Goal: Navigation & Orientation: Find specific page/section

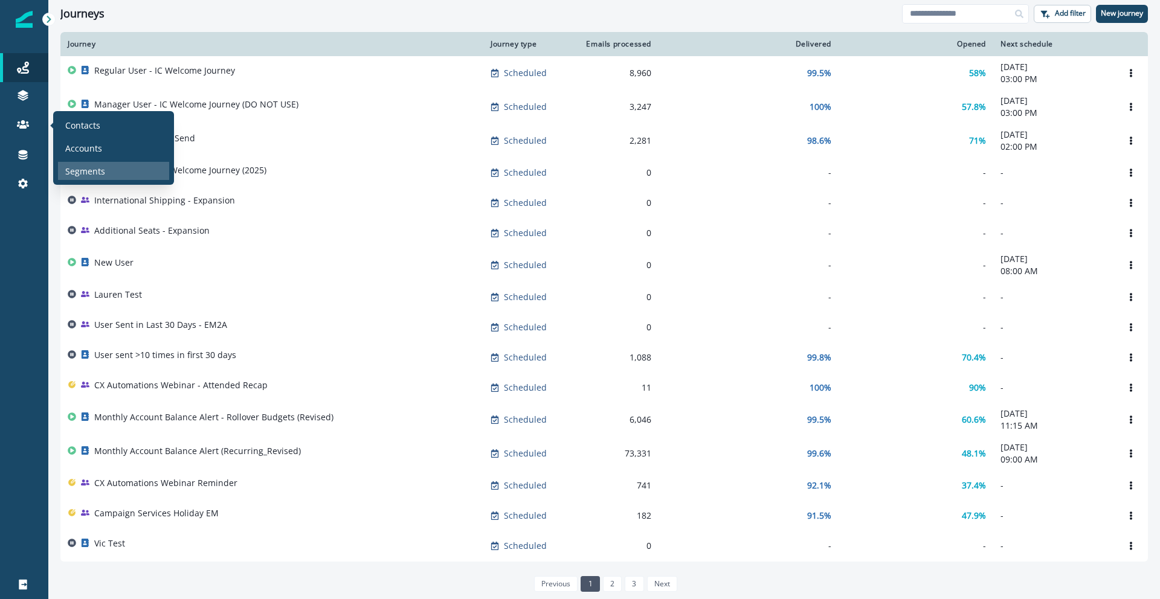
click at [94, 166] on p "Segments" at bounding box center [85, 171] width 40 height 13
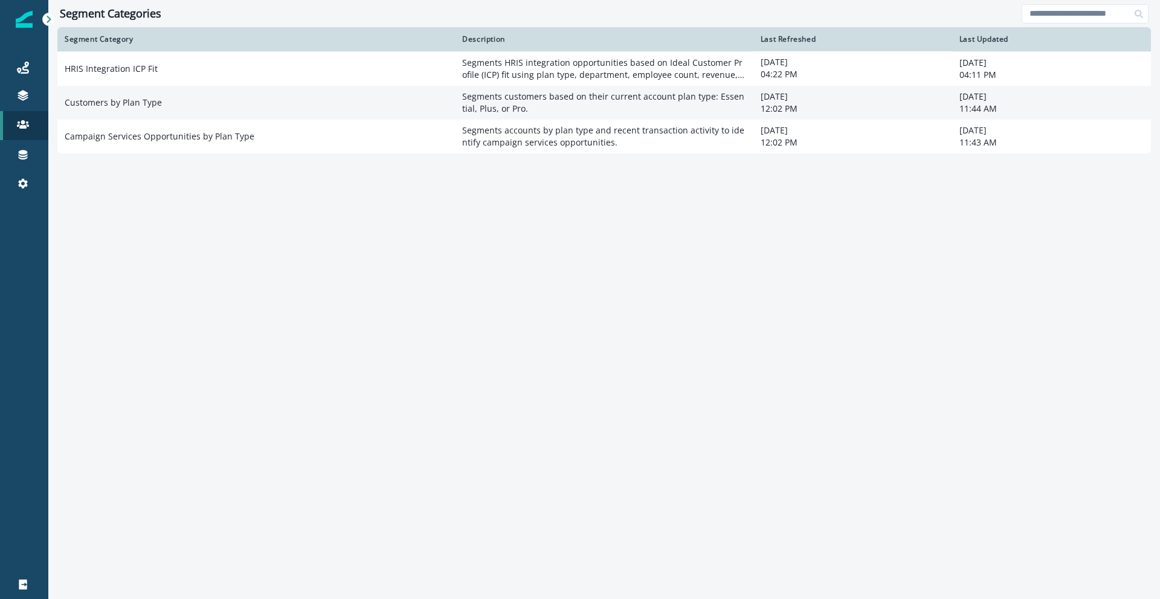
click at [117, 99] on td "Customers by Plan Type" at bounding box center [256, 103] width 398 height 34
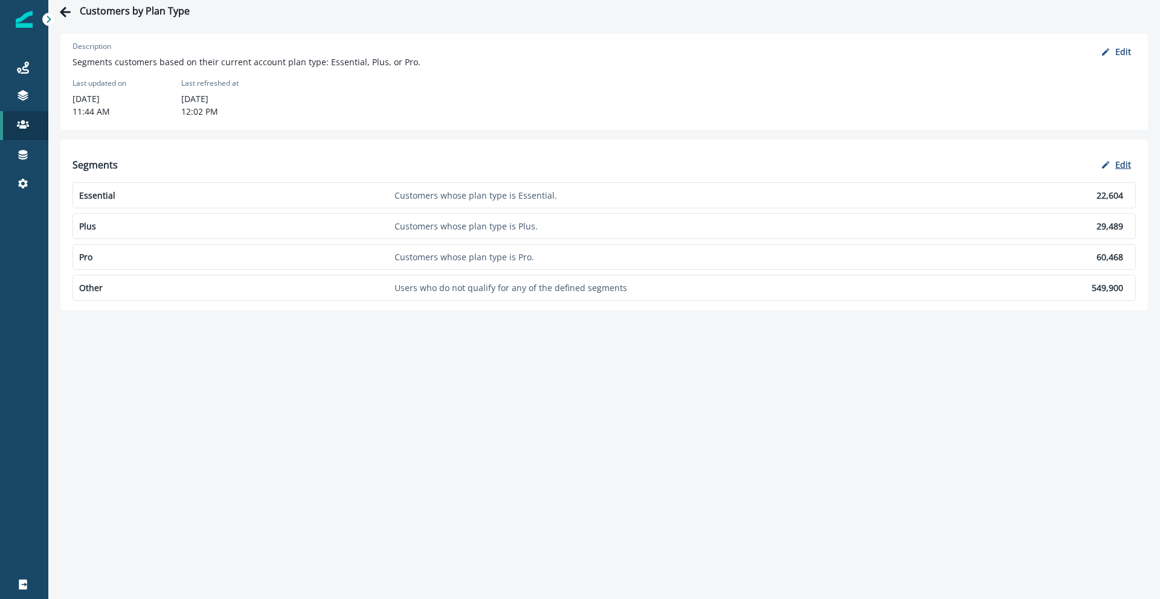
click at [1116, 167] on p "Edit" at bounding box center [1123, 164] width 16 height 11
click at [1074, 166] on p "Cancel" at bounding box center [1073, 163] width 23 height 8
click at [1115, 56] on p "Edit" at bounding box center [1123, 51] width 16 height 11
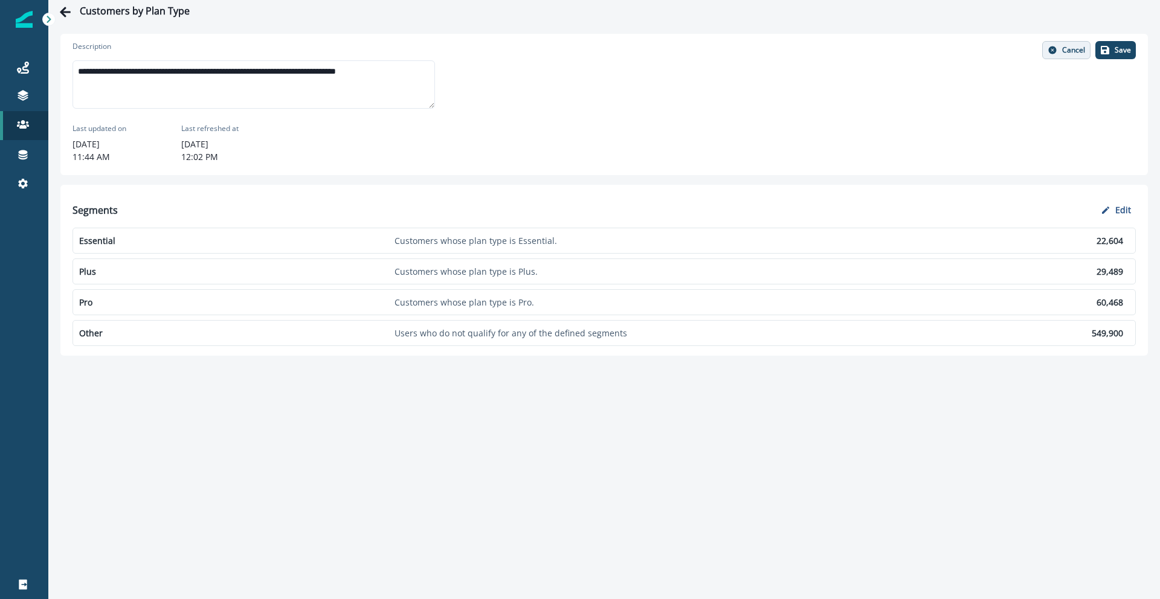
click at [1067, 51] on p "Cancel" at bounding box center [1073, 50] width 23 height 8
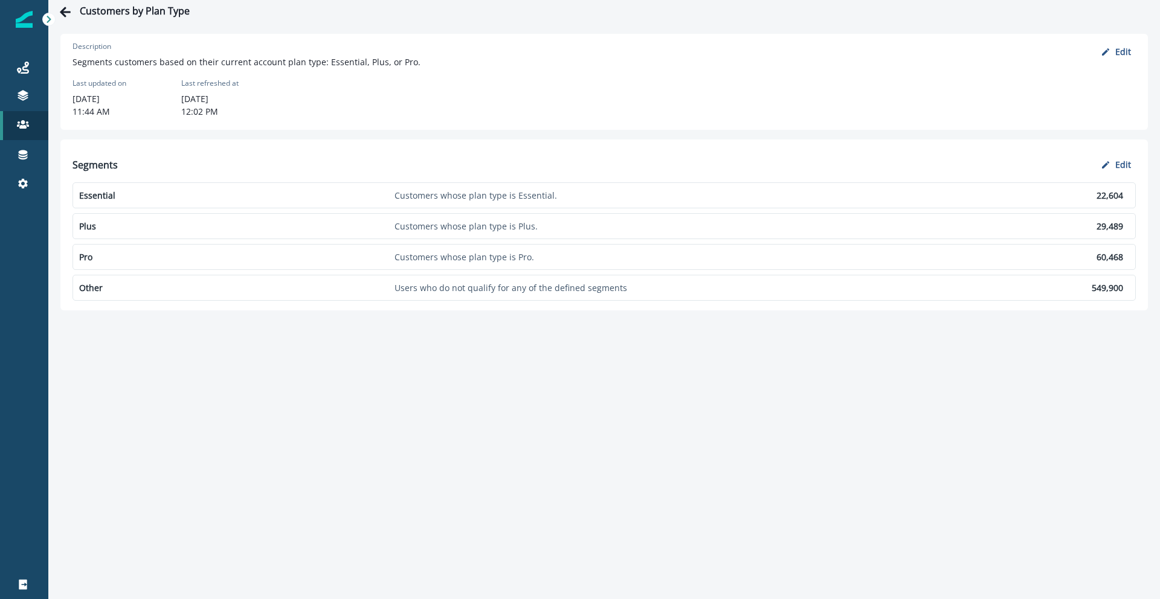
click at [131, 194] on p "Essential" at bounding box center [234, 195] width 311 height 13
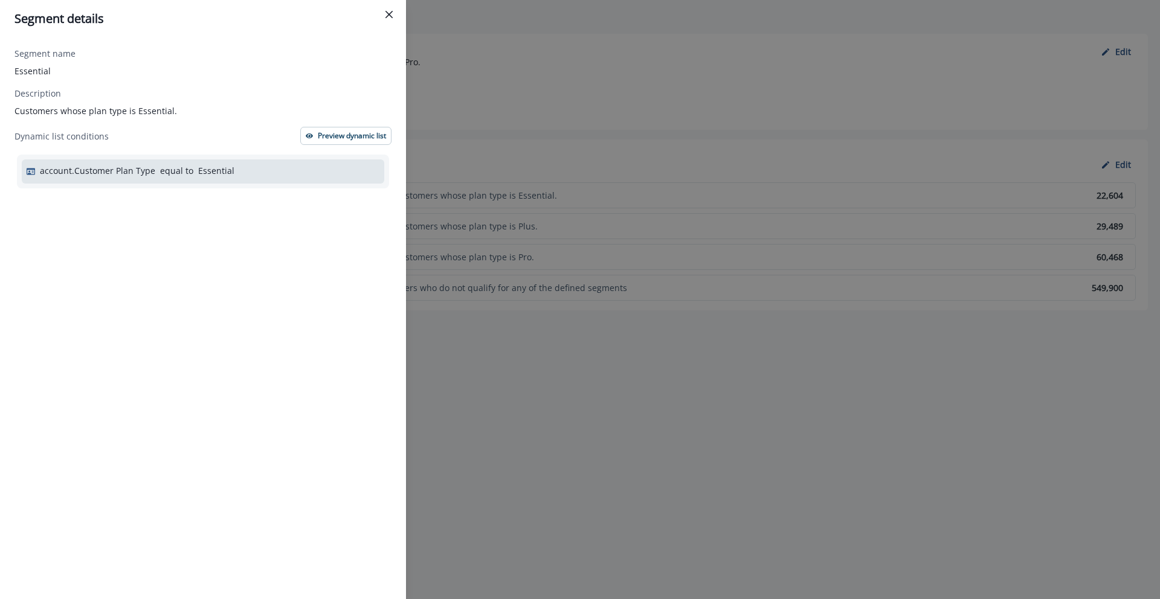
click at [393, 18] on button "Close" at bounding box center [388, 14] width 19 height 19
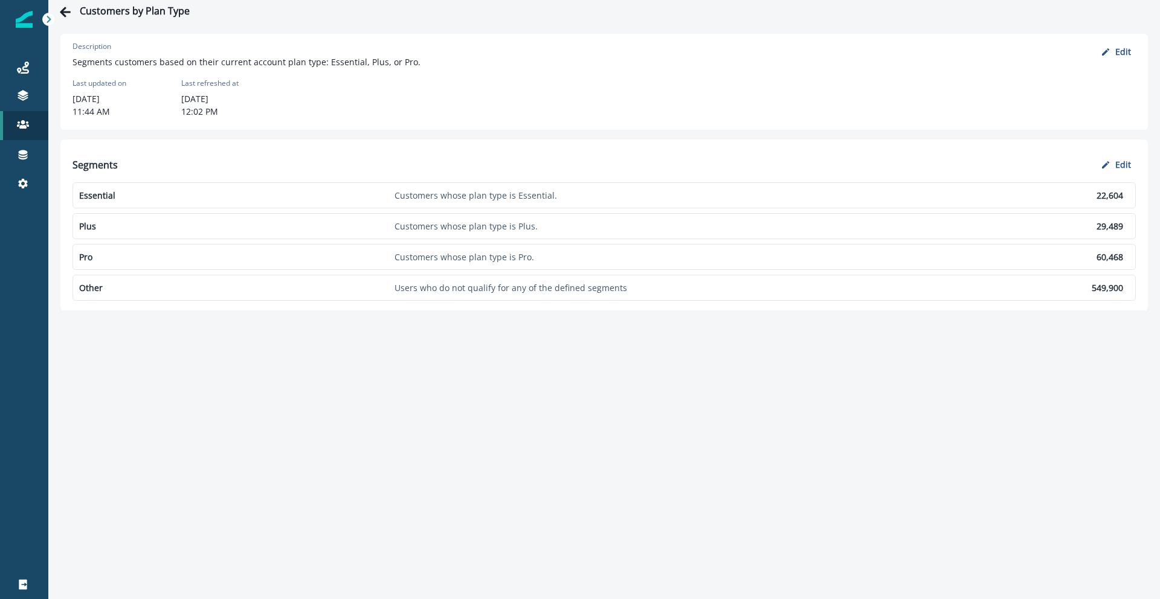
drag, startPoint x: 97, startPoint y: 222, endPoint x: 95, endPoint y: 172, distance: 50.2
click at [95, 175] on div "Segments You have unsaved changes Edit Essential Customers whose plan type is E…" at bounding box center [603, 228] width 1063 height 149
click at [62, 10] on icon "Go back" at bounding box center [65, 12] width 11 height 10
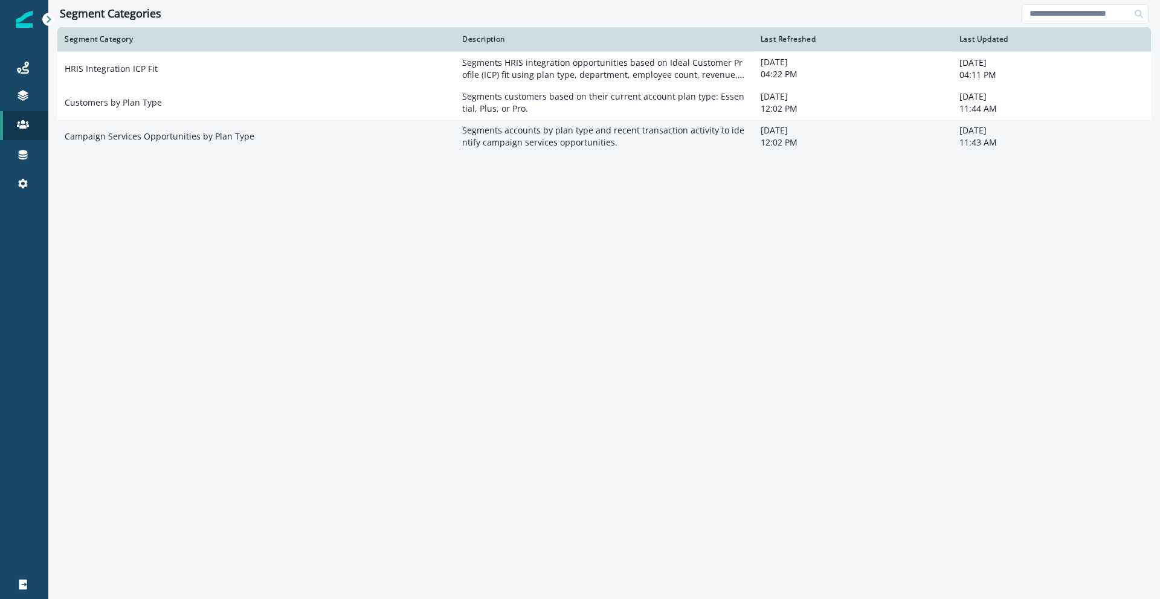
click at [171, 135] on td "Campaign Services Opportunities by Plan Type" at bounding box center [256, 137] width 398 height 34
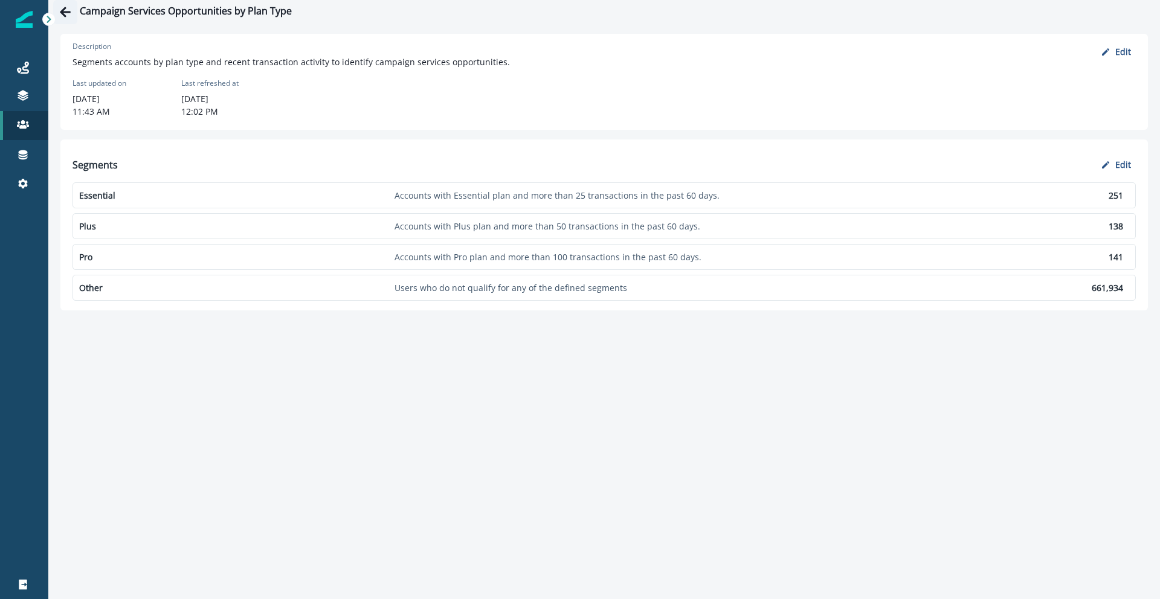
click at [70, 10] on icon "Go back" at bounding box center [65, 12] width 12 height 12
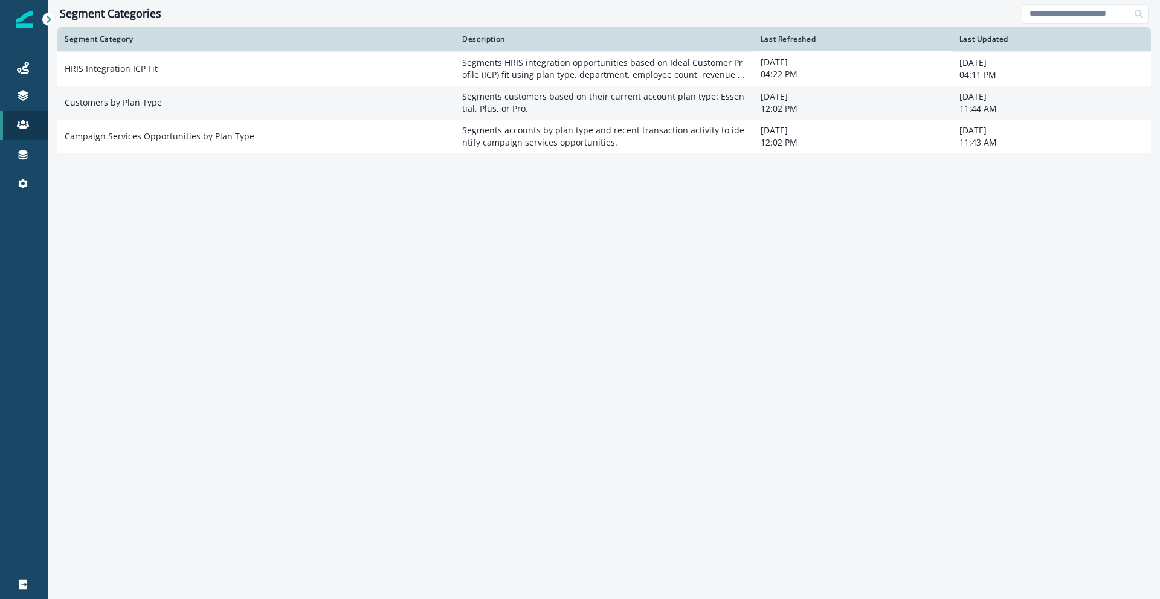
click at [163, 117] on td "Customers by Plan Type" at bounding box center [256, 103] width 398 height 34
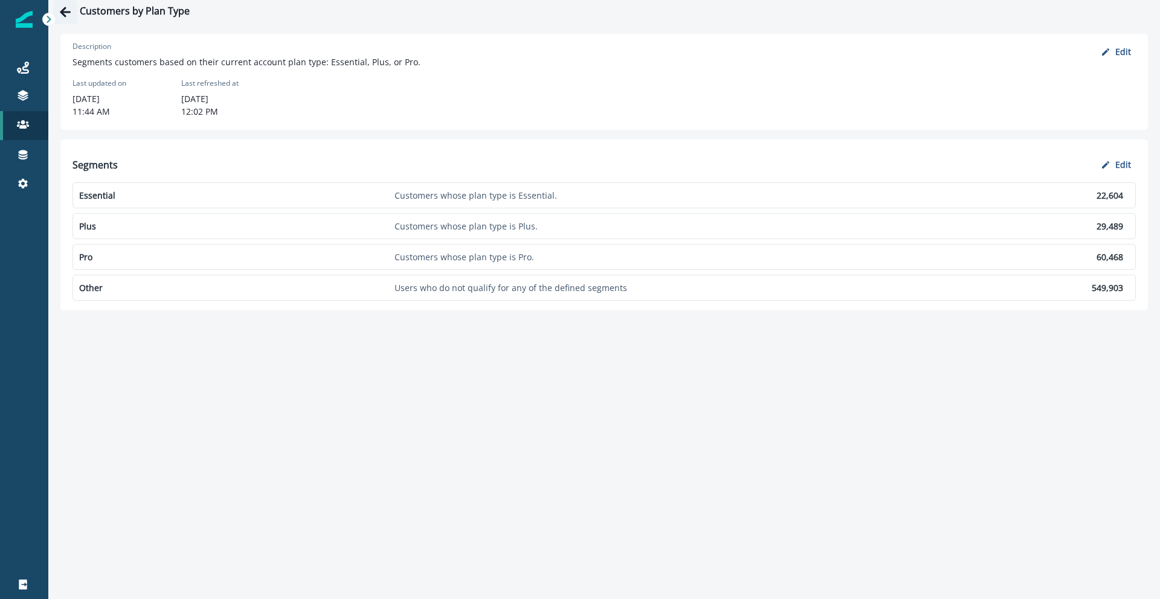
click at [70, 11] on icon "Go back" at bounding box center [65, 12] width 11 height 10
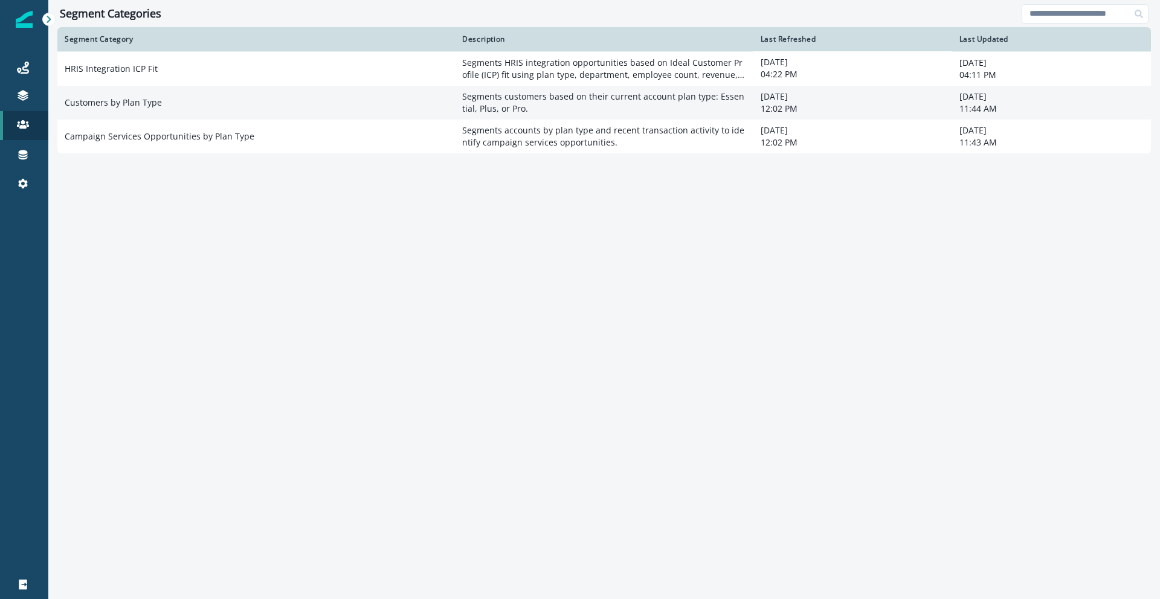
click at [176, 110] on td "Customers by Plan Type" at bounding box center [256, 103] width 398 height 34
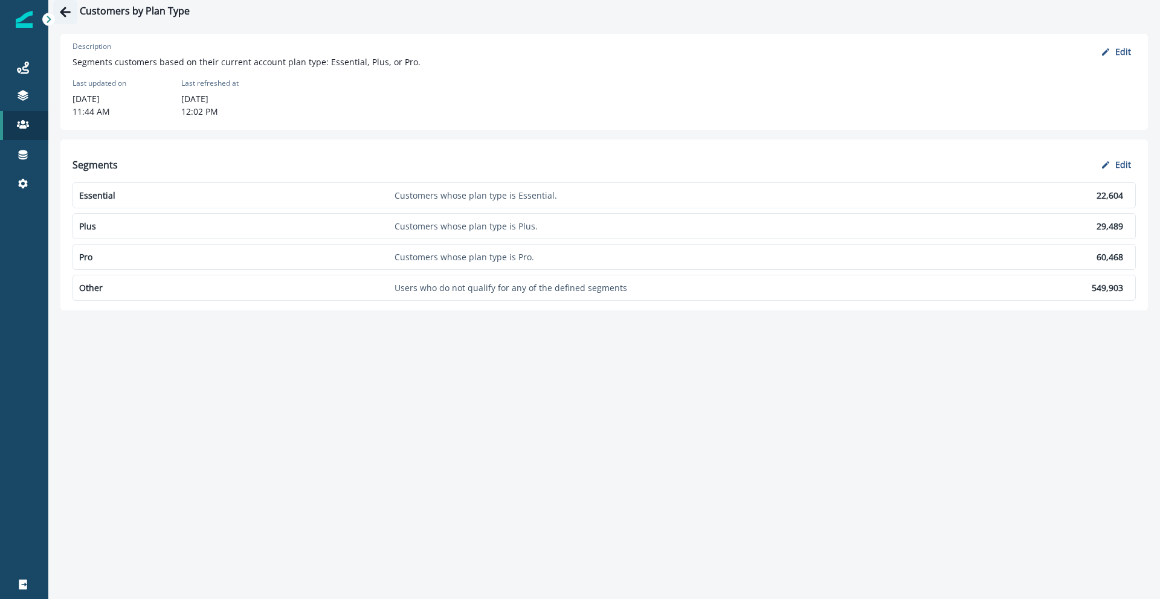
click at [72, 11] on button "Go back" at bounding box center [65, 12] width 24 height 24
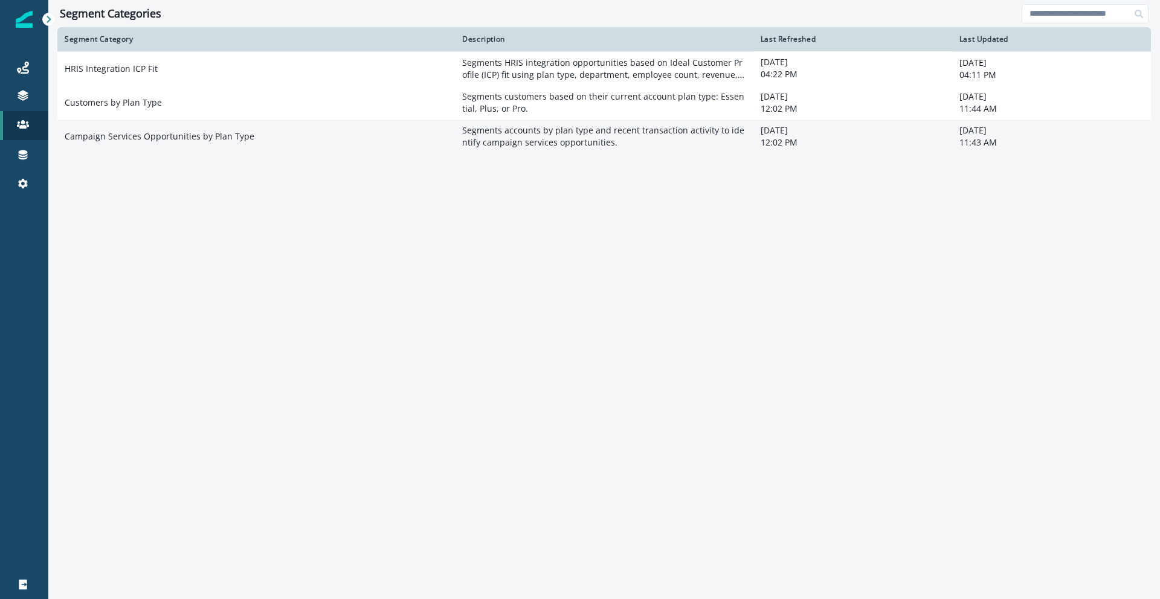
click at [148, 140] on td "Campaign Services Opportunities by Plan Type" at bounding box center [256, 137] width 398 height 34
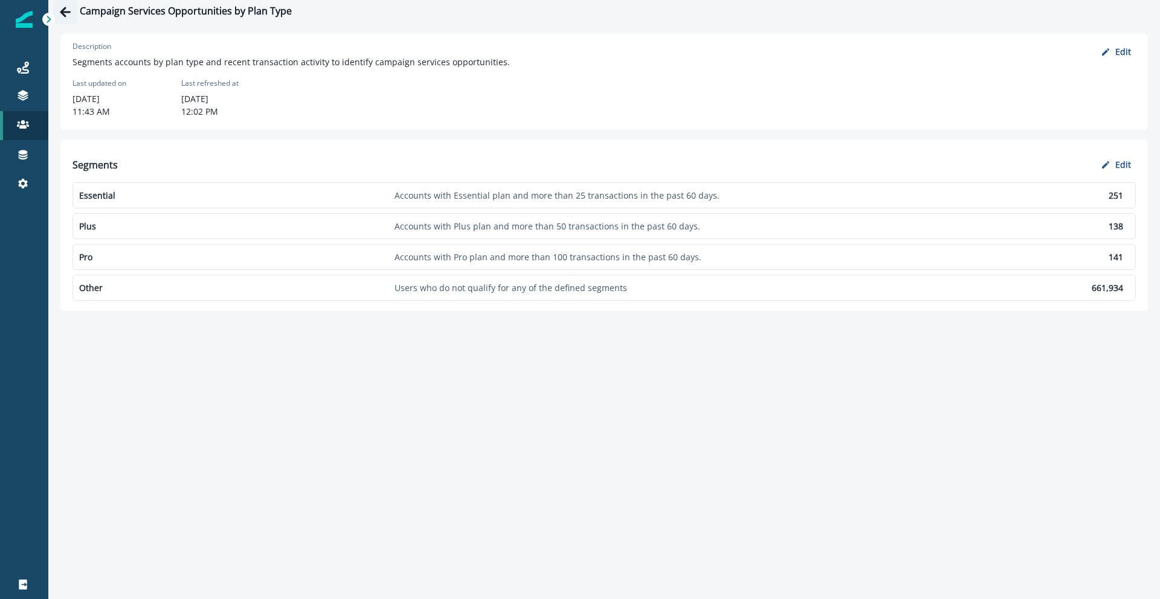
click at [59, 13] on icon "Go back" at bounding box center [65, 12] width 12 height 12
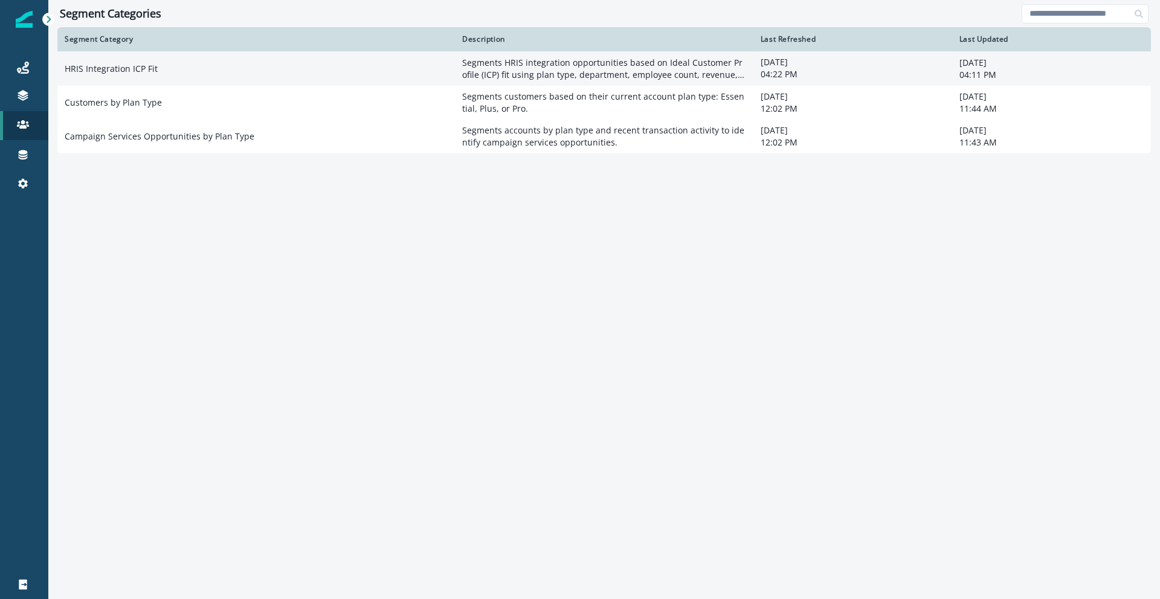
click at [78, 60] on td "HRIS Integration ICP Fit" at bounding box center [256, 68] width 398 height 34
